Goal: Transaction & Acquisition: Purchase product/service

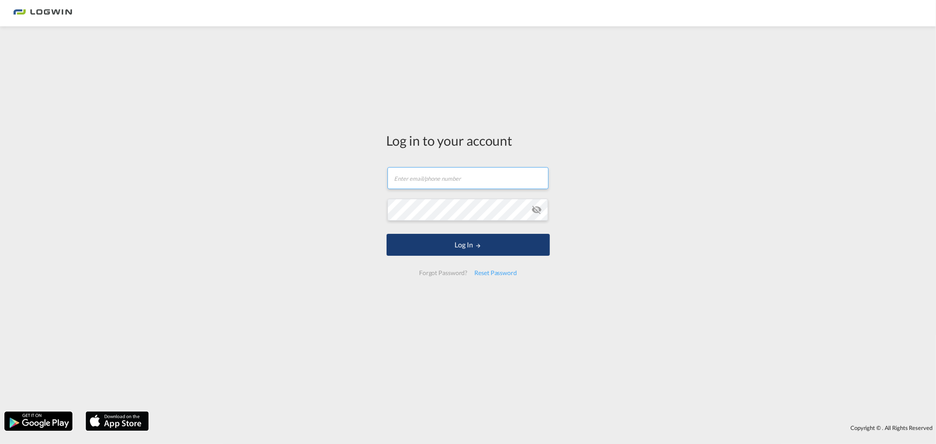
type input "[PERSON_NAME][EMAIL_ADDRESS][DOMAIN_NAME]"
click at [410, 240] on button "Log In" at bounding box center [468, 245] width 163 height 22
